Goal: Task Accomplishment & Management: Use online tool/utility

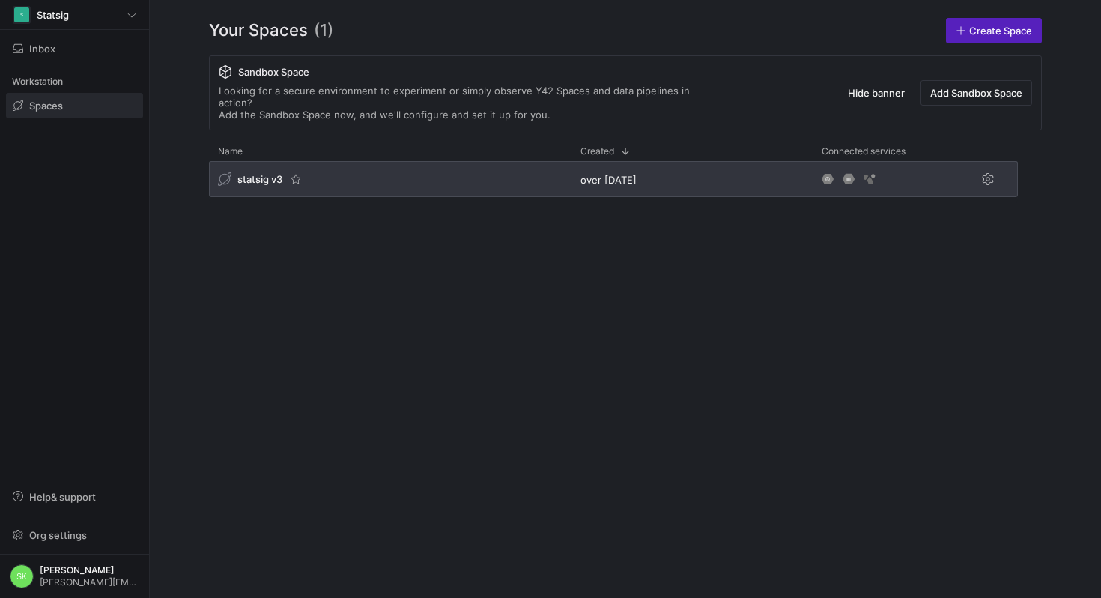
click at [282, 185] on span "statsig v3" at bounding box center [259, 179] width 45 height 12
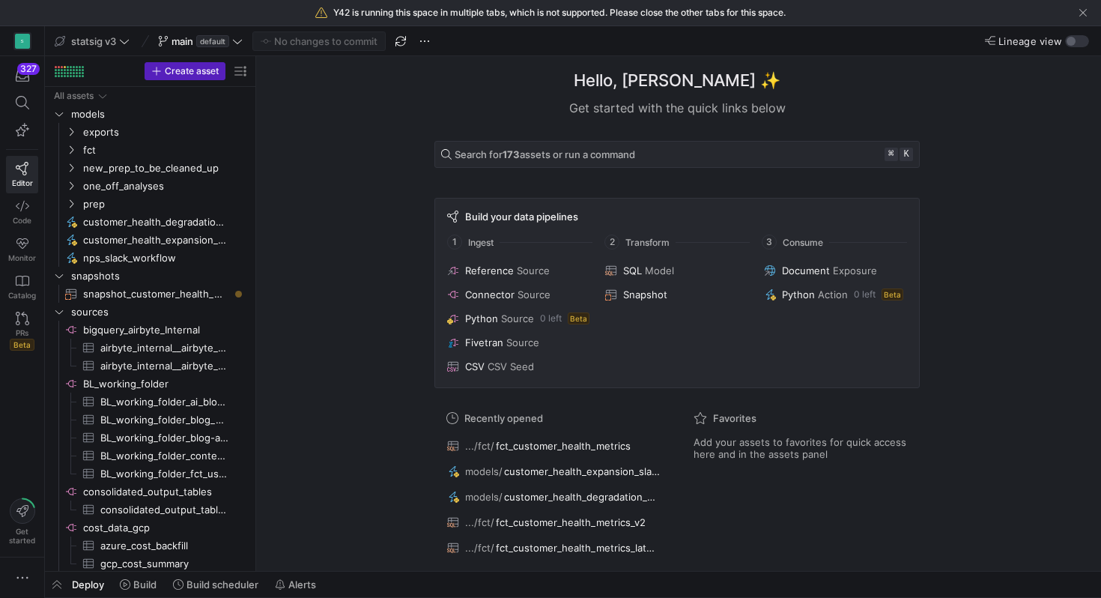
drag, startPoint x: 255, startPoint y: 225, endPoint x: 385, endPoint y: 243, distance: 130.8
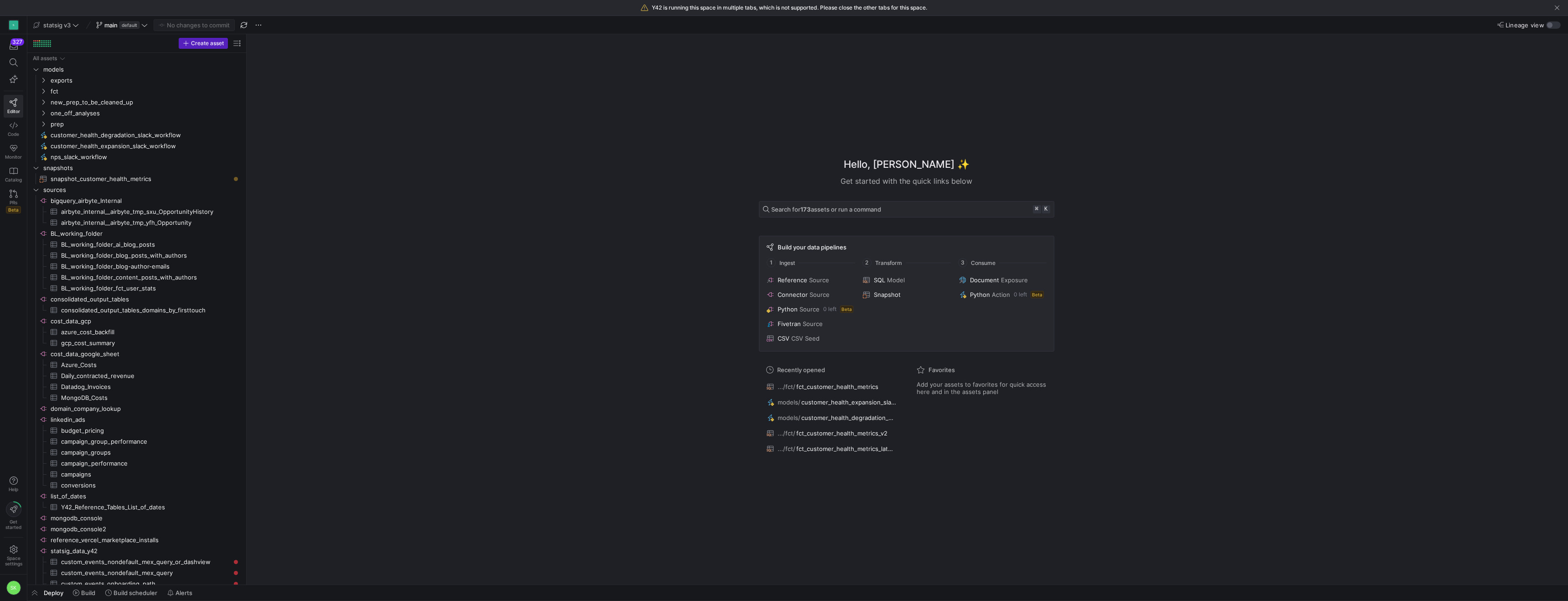
drag, startPoint x: 234, startPoint y: 143, endPoint x: 343, endPoint y: 170, distance: 112.3
click at [188, 150] on span "customer_health_expansion_slack_workflow​​​​​" at bounding box center [140, 146] width 180 height 10
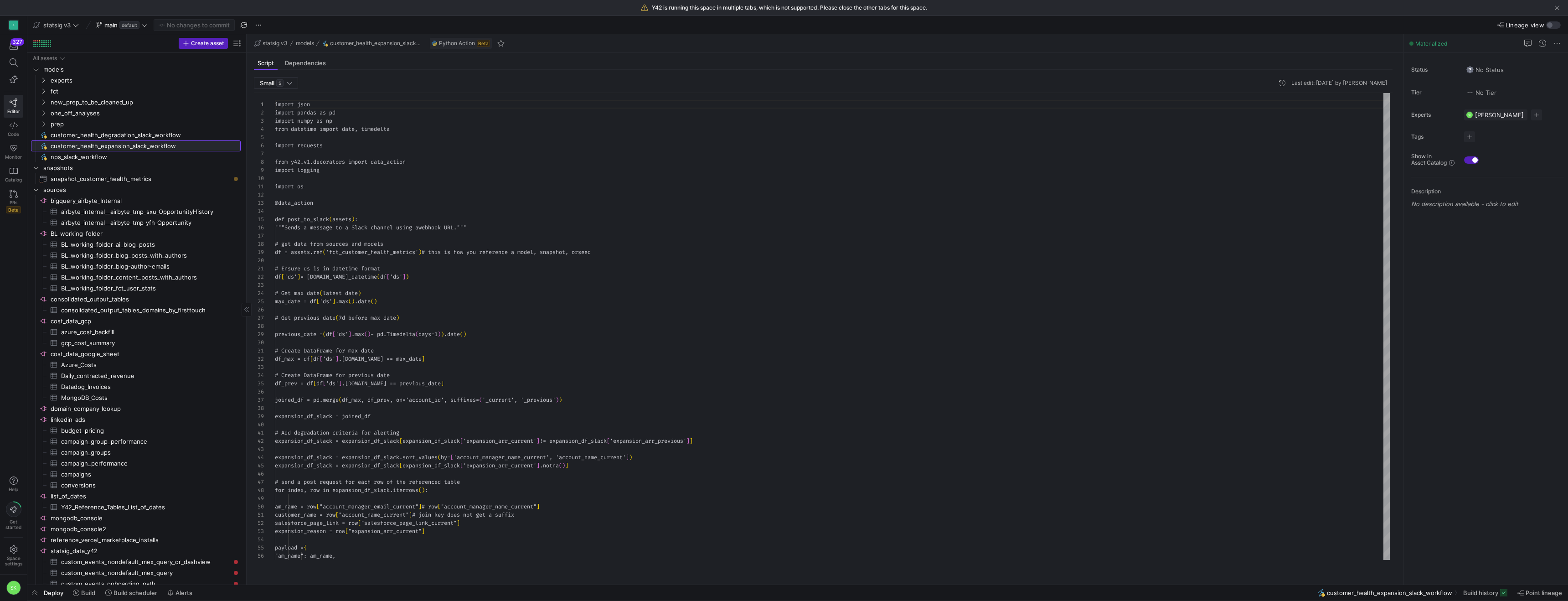
scroll to position [82, 0]
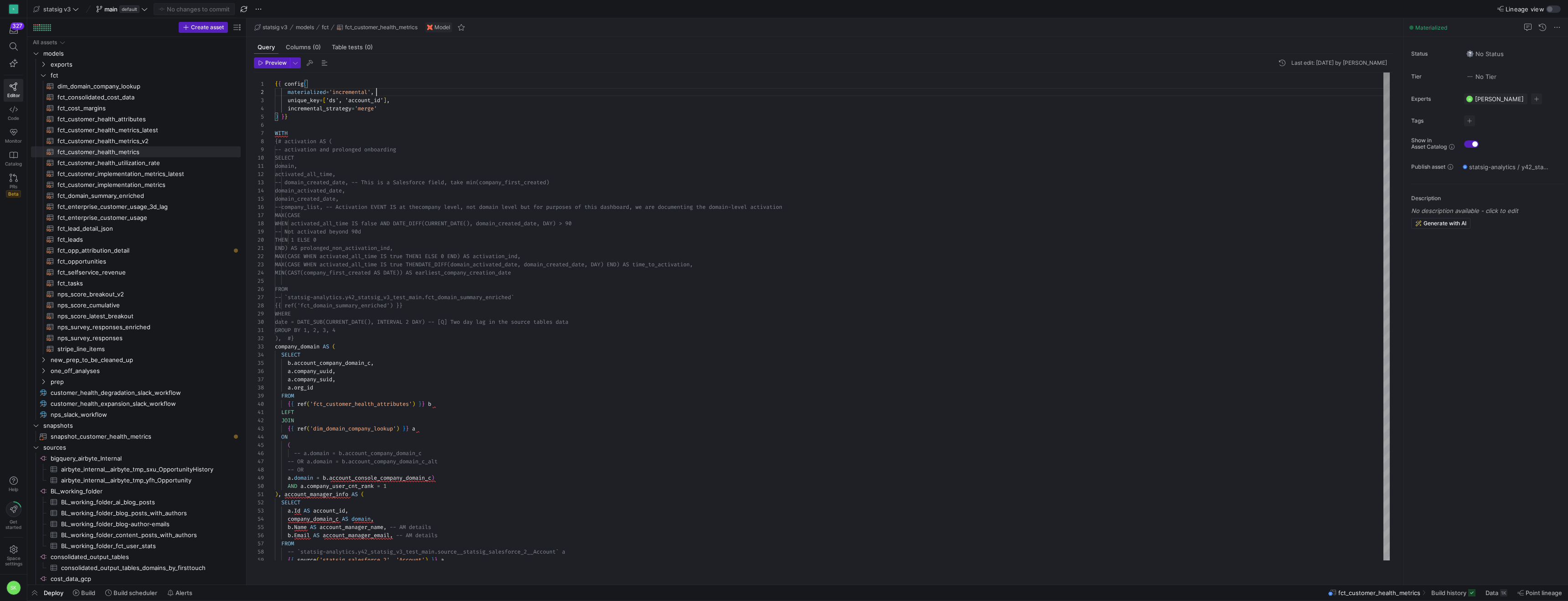
scroll to position [8, 102]
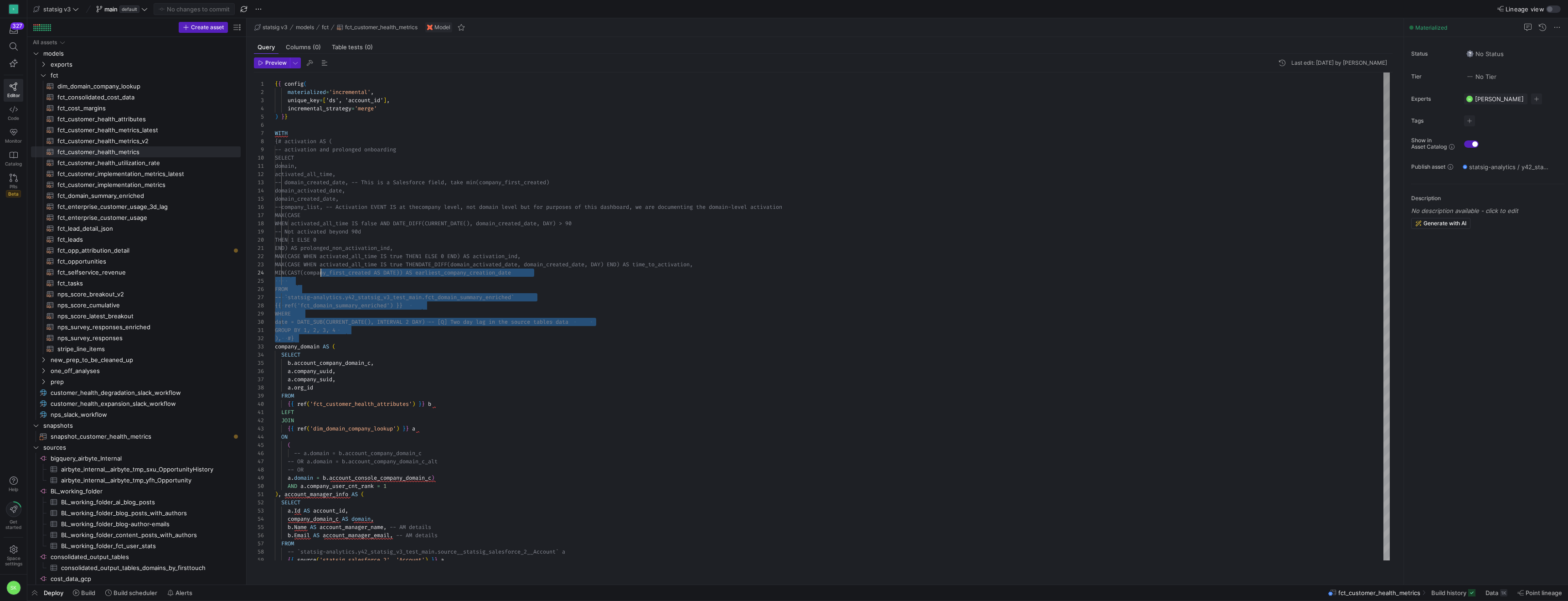
scroll to position [57, 0]
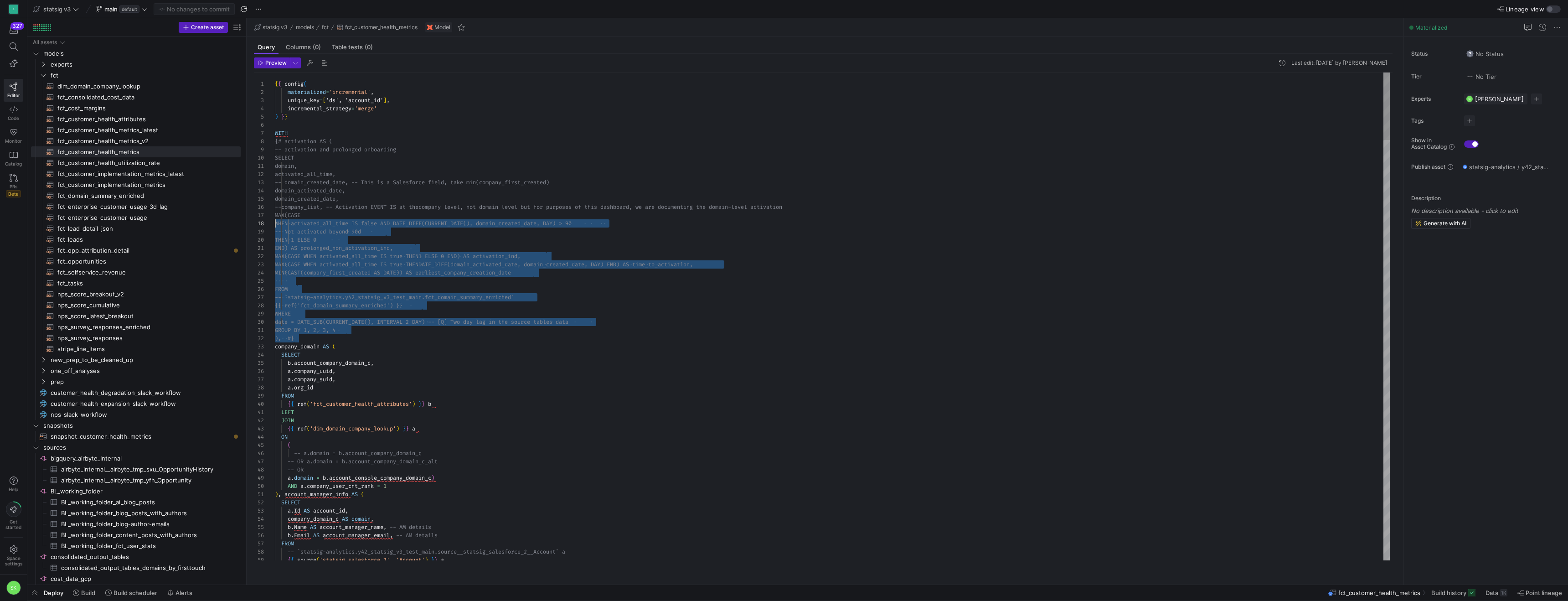
drag, startPoint x: 446, startPoint y: 346, endPoint x: 235, endPoint y: 233, distance: 239.4
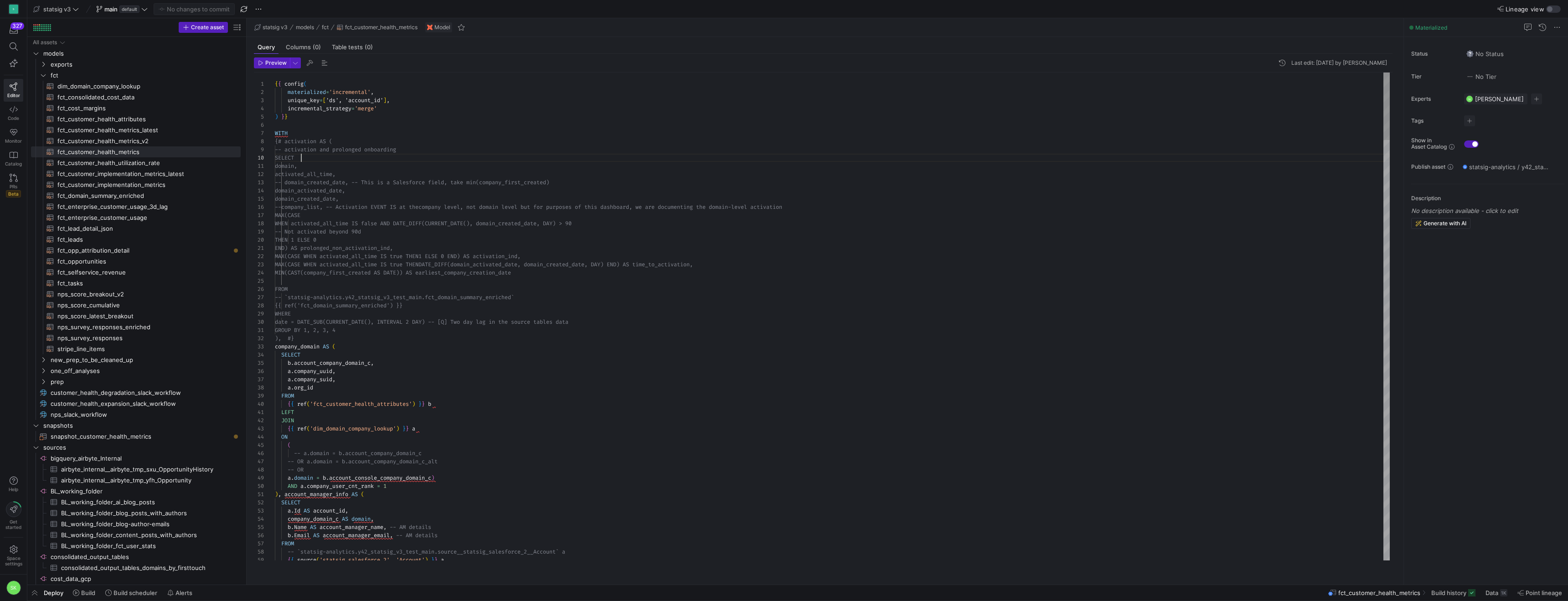
scroll to position [74, 26]
type textarea "END) AS prolonged_non_activation_ind, MAX(CASE WHEN activated_all_time IS true …"
